Goal: Find specific page/section: Find specific page/section

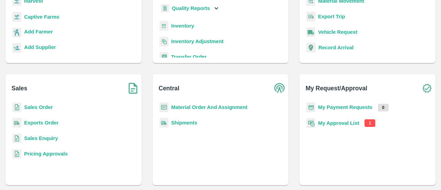
scroll to position [91, 0]
click at [341, 124] on b "My Approval List" at bounding box center [338, 123] width 41 height 6
